Goal: Information Seeking & Learning: Compare options

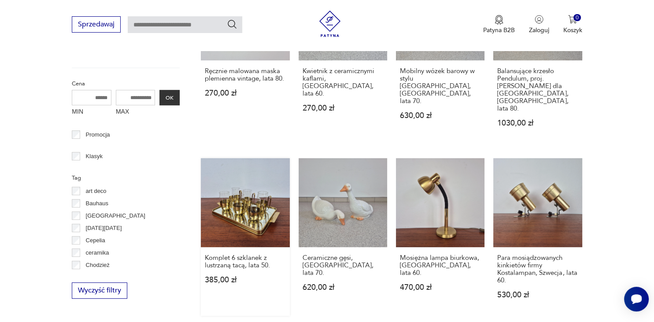
scroll to position [558, 0]
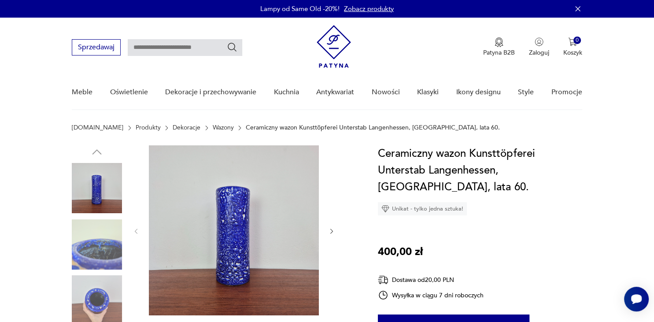
click at [103, 246] on img at bounding box center [97, 244] width 50 height 50
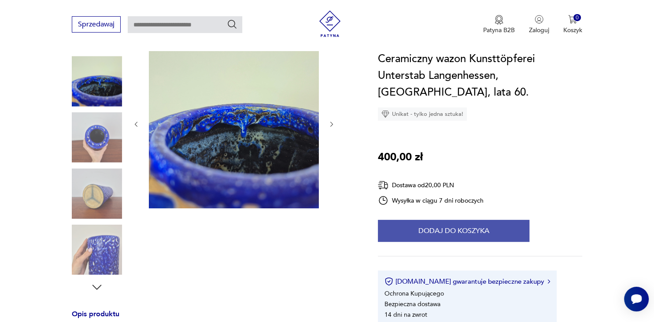
scroll to position [232, 0]
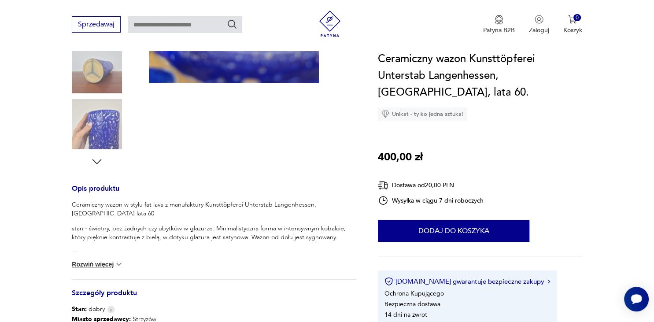
click at [107, 261] on button "Rozwiń więcej" at bounding box center [97, 264] width 51 height 9
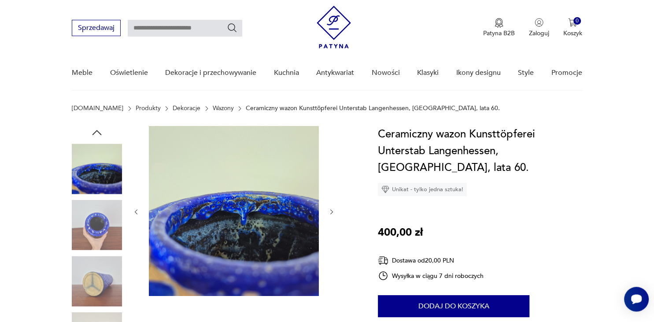
scroll to position [0, 0]
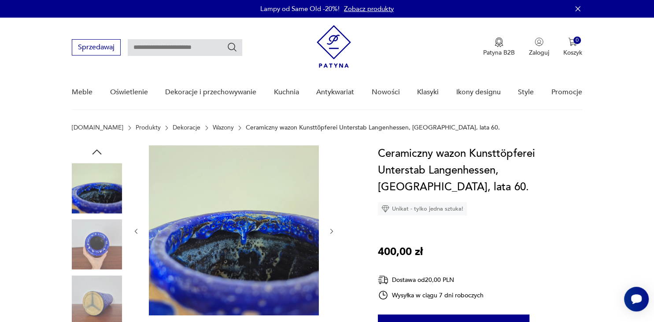
click at [213, 127] on link "Wazony" at bounding box center [223, 127] width 21 height 7
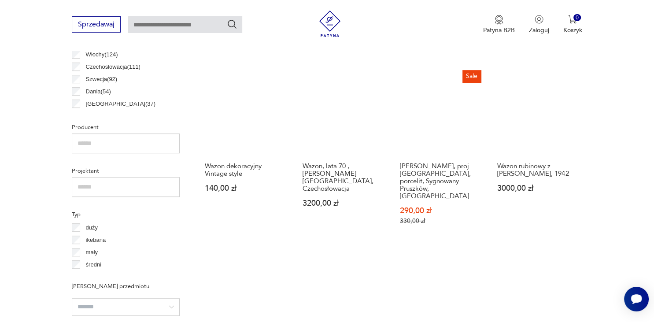
scroll to position [524, 0]
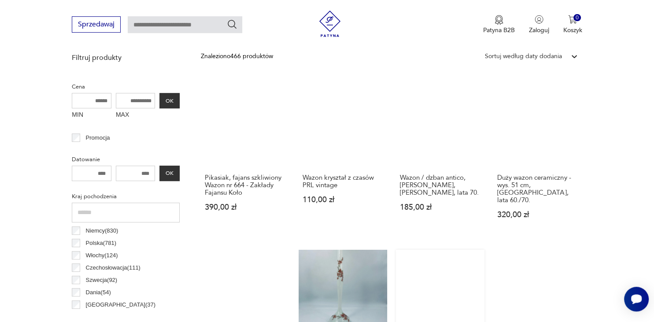
scroll to position [419, 0]
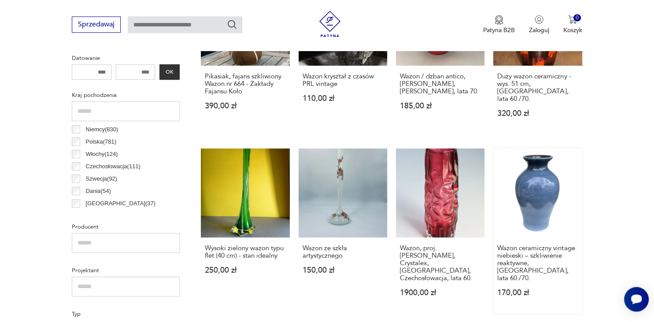
click at [534, 198] on link "Wazon ceramiczny vintage niebieski – szkliwienie reaktywne, Niemcy, lata 60./70…" at bounding box center [537, 230] width 88 height 165
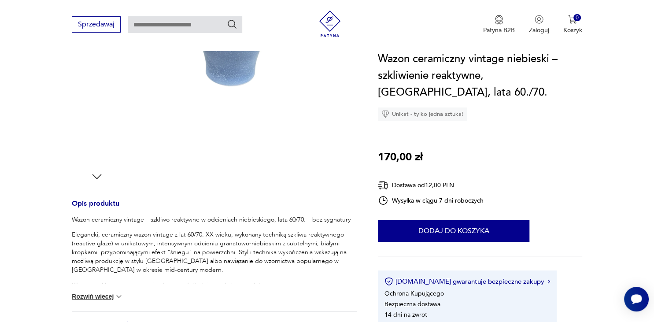
scroll to position [232, 0]
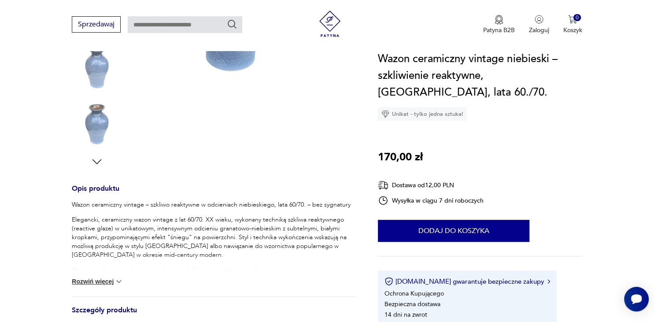
click at [111, 280] on button "Rozwiń więcej" at bounding box center [97, 281] width 51 height 9
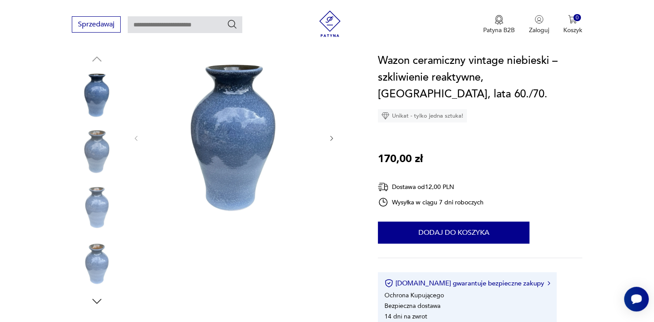
scroll to position [0, 0]
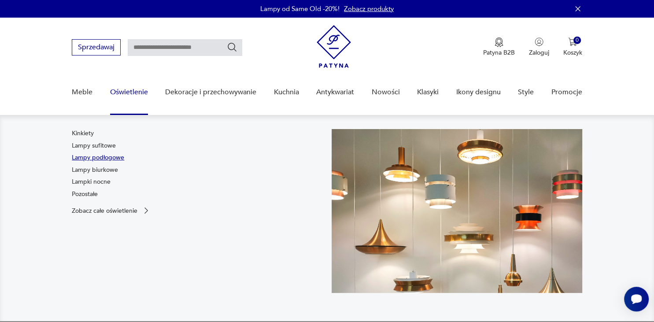
click at [105, 156] on link "Lampy podłogowe" at bounding box center [98, 157] width 52 height 9
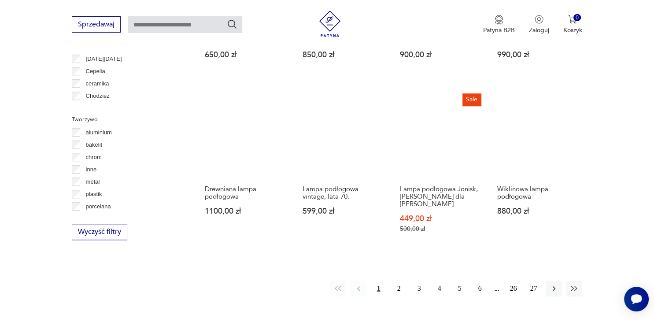
scroll to position [884, 0]
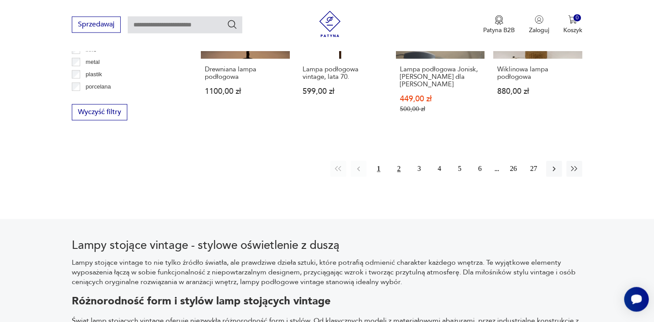
click at [395, 161] on button "2" at bounding box center [399, 169] width 16 height 16
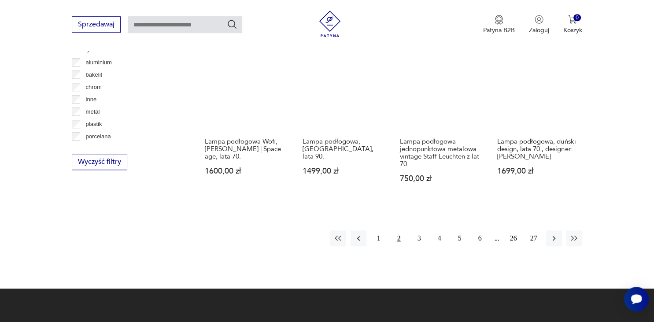
scroll to position [858, 0]
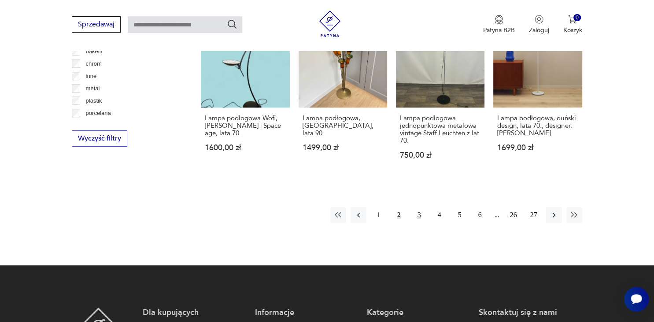
click at [418, 212] on button "3" at bounding box center [419, 215] width 16 height 16
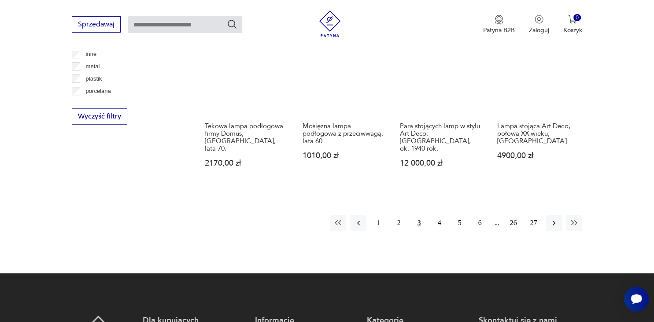
scroll to position [951, 0]
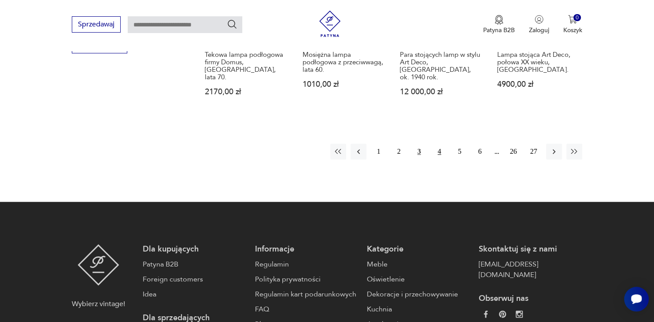
click at [438, 144] on button "4" at bounding box center [439, 152] width 16 height 16
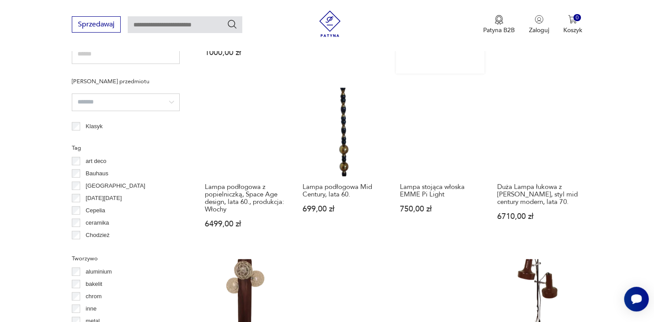
scroll to position [765, 0]
